Goal: Information Seeking & Learning: Learn about a topic

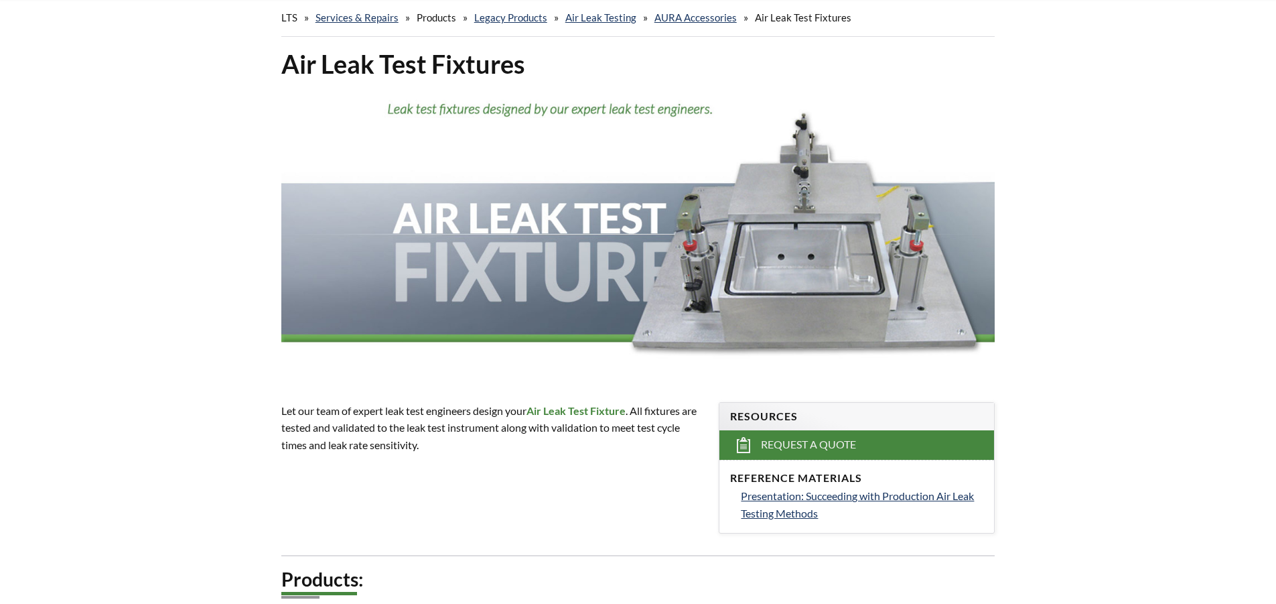
scroll to position [134, 0]
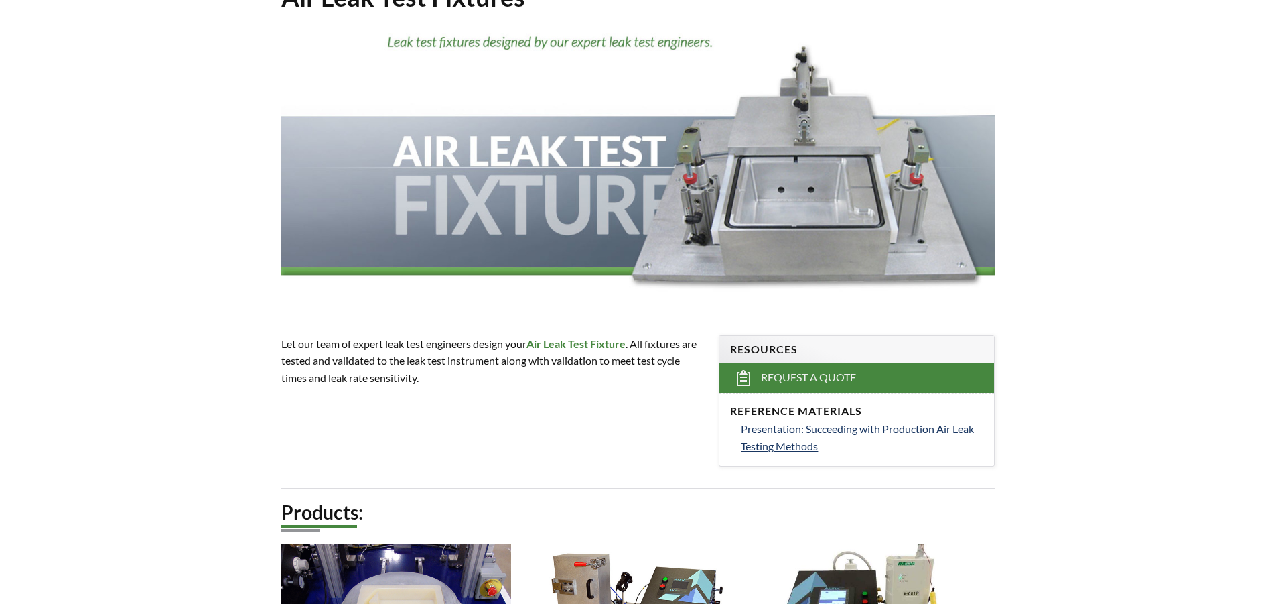
select select "Language Translate Widget"
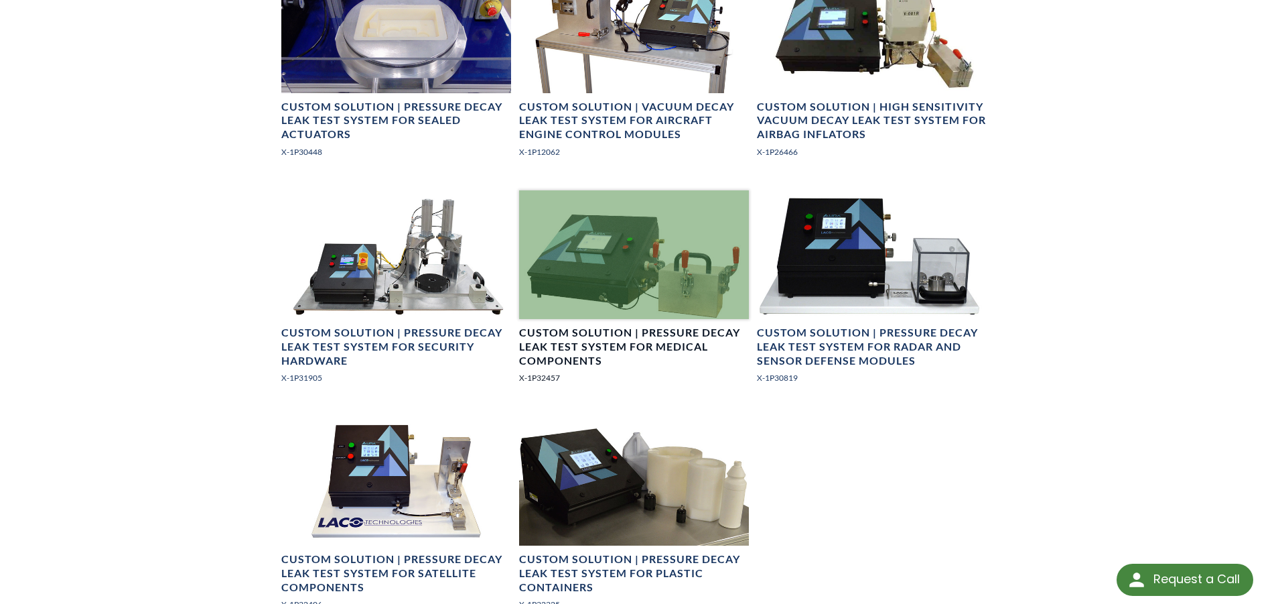
scroll to position [737, 0]
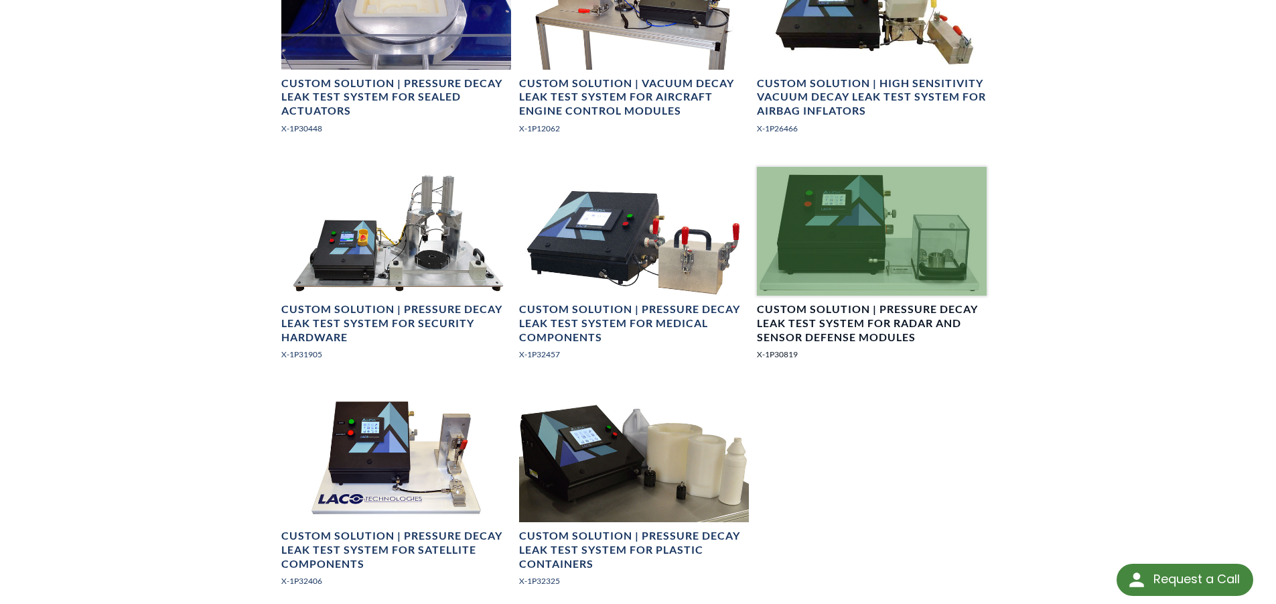
click at [821, 228] on div at bounding box center [872, 231] width 230 height 129
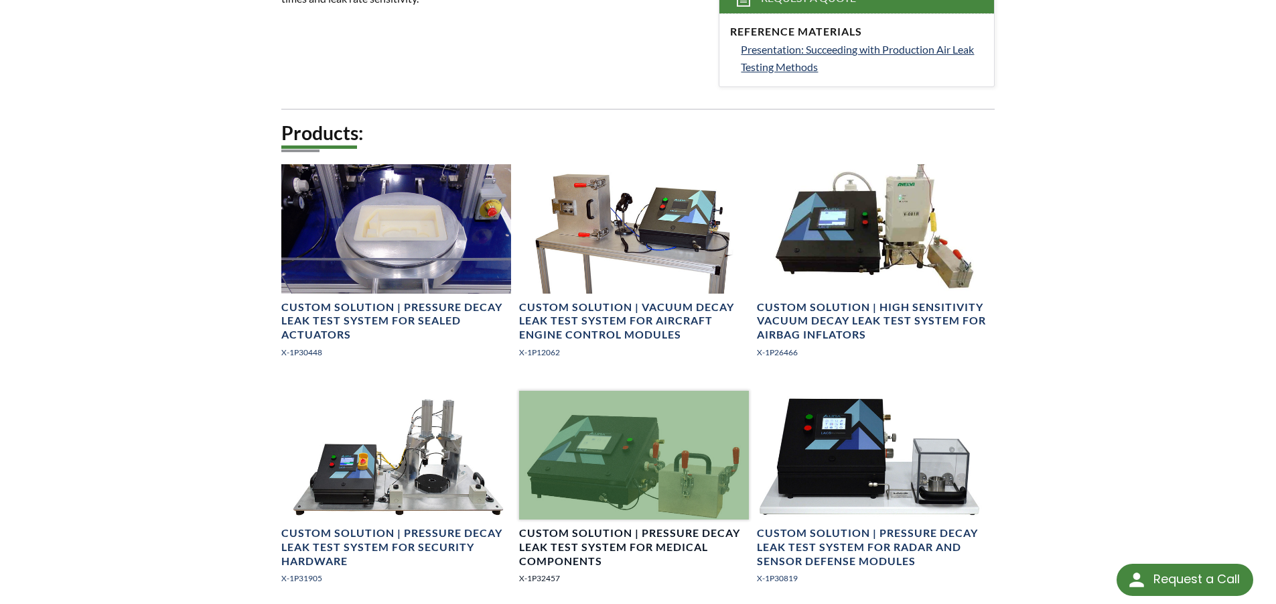
scroll to position [537, 0]
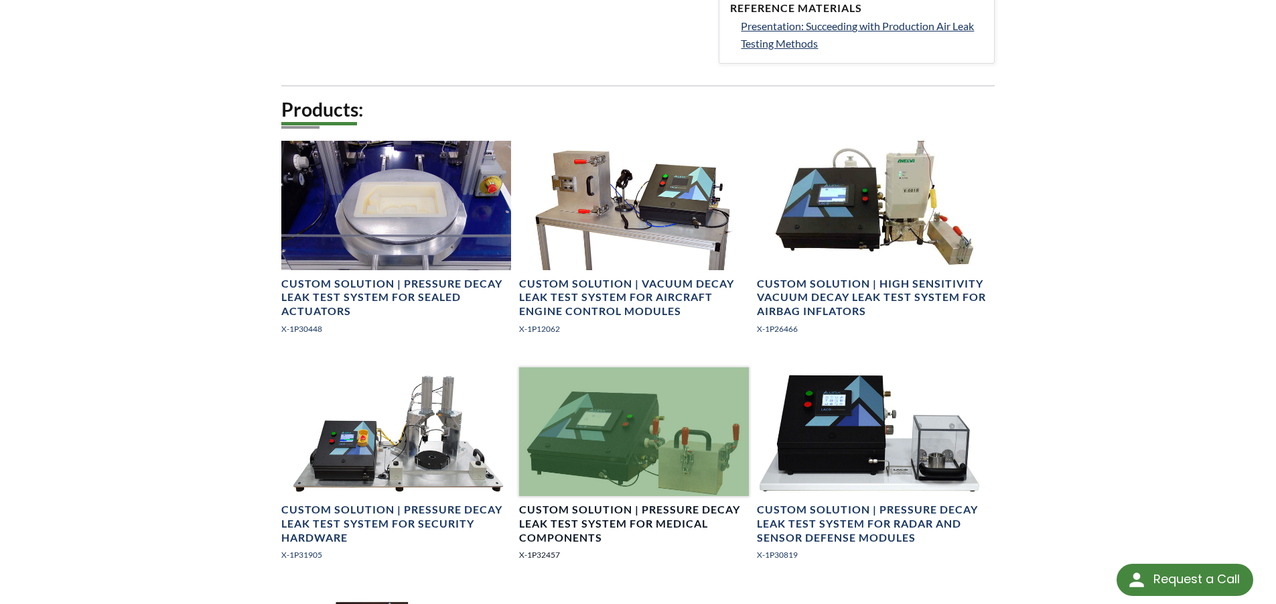
click at [633, 399] on div at bounding box center [634, 431] width 230 height 129
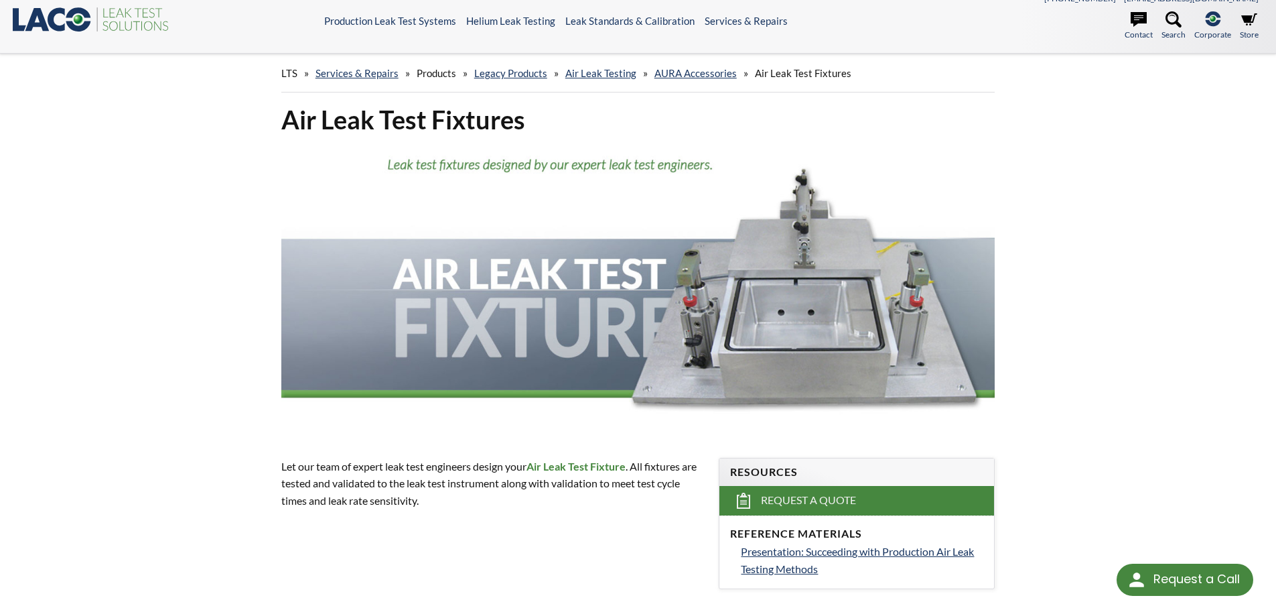
scroll to position [0, 0]
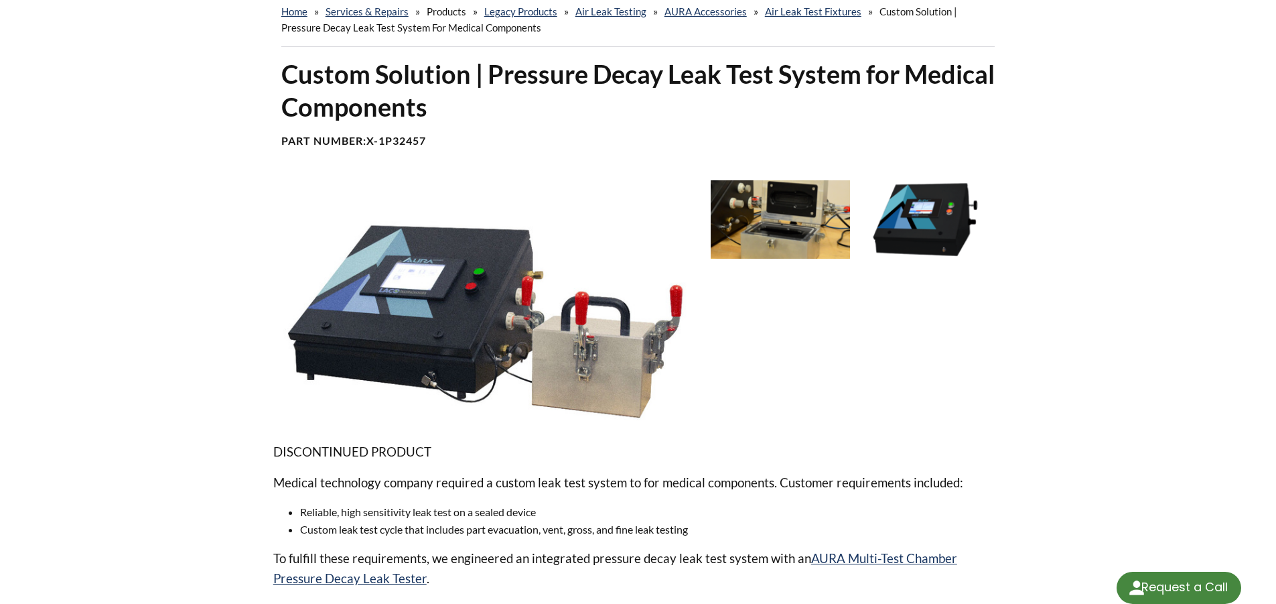
scroll to position [134, 0]
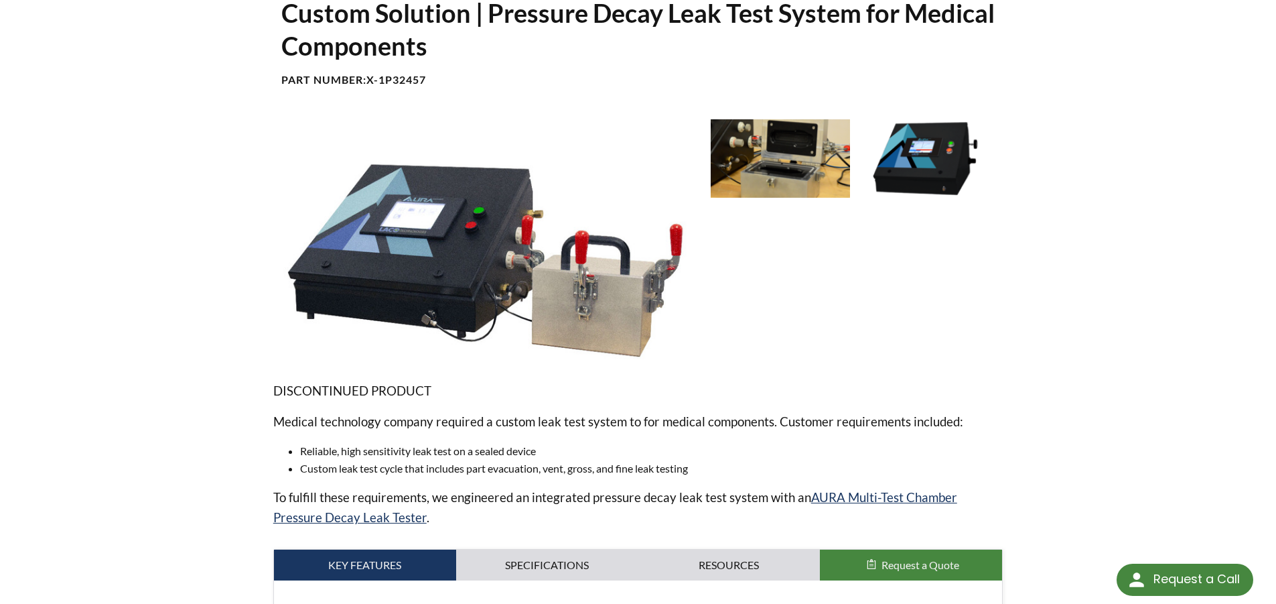
click at [752, 163] on img at bounding box center [780, 158] width 139 height 78
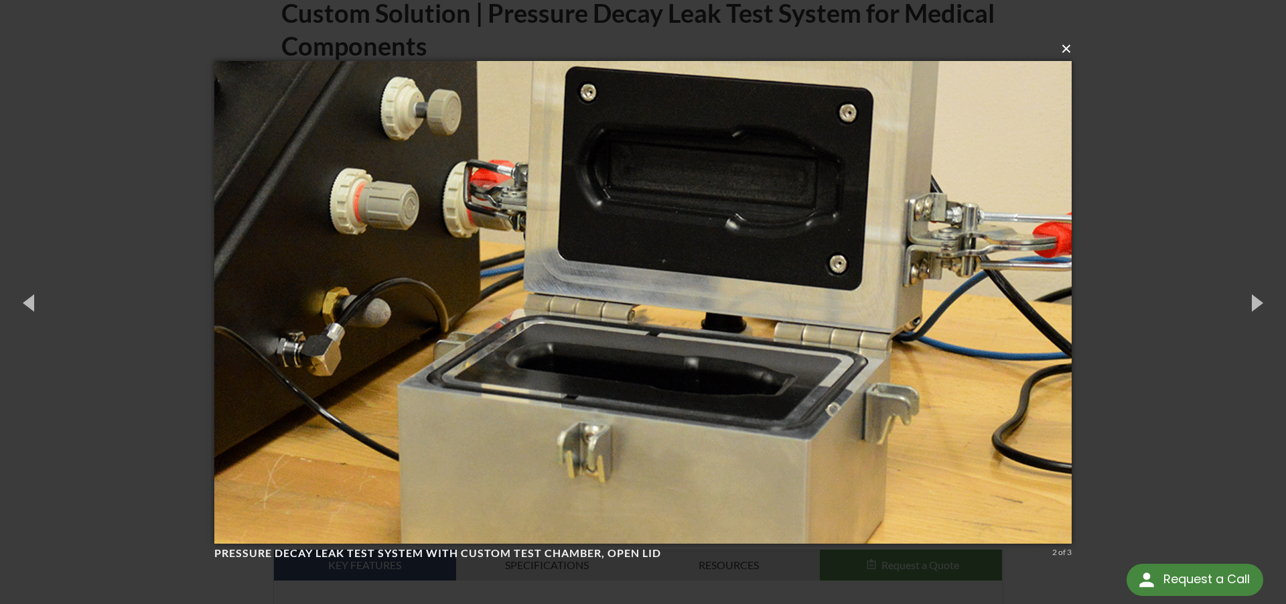
click at [1060, 51] on button "×" at bounding box center [647, 48] width 858 height 29
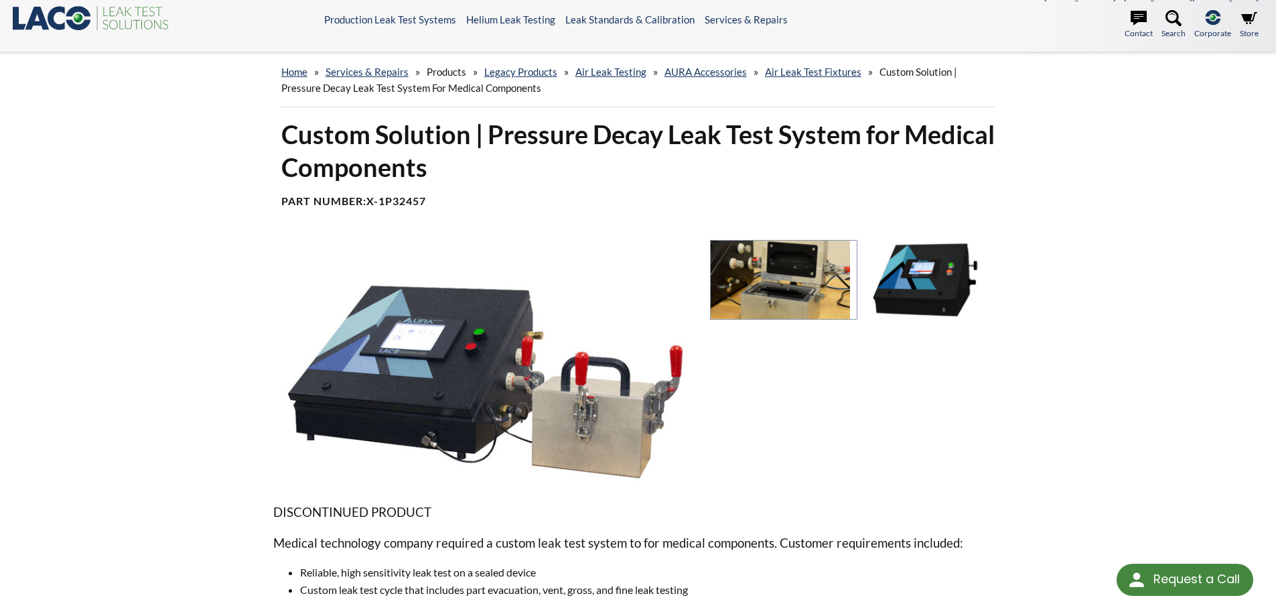
scroll to position [0, 0]
